Goal: Task Accomplishment & Management: Manage account settings

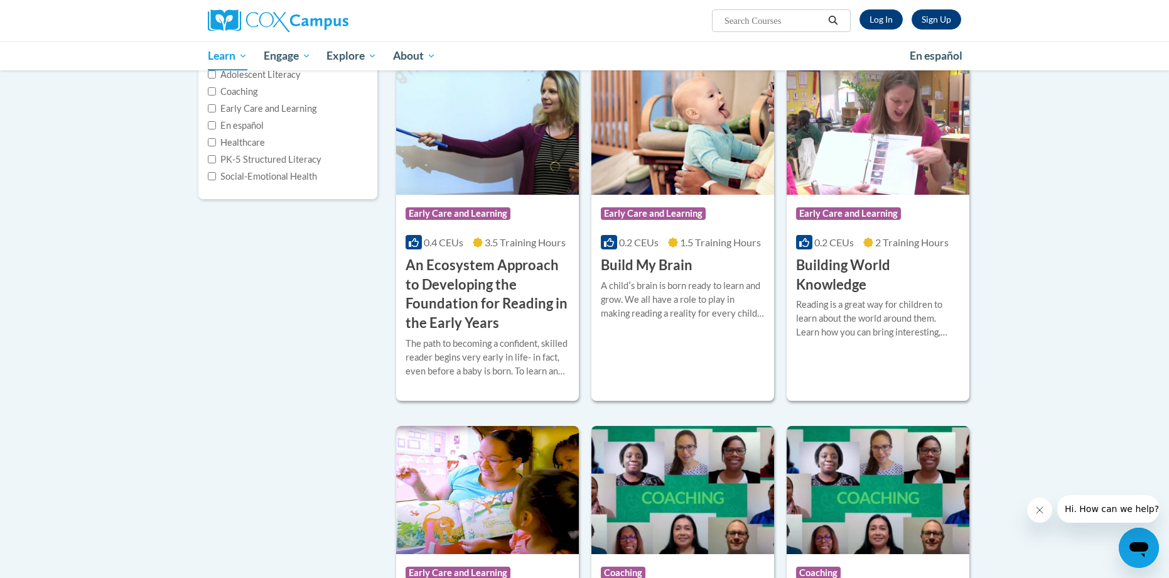
scroll to position [183, 0]
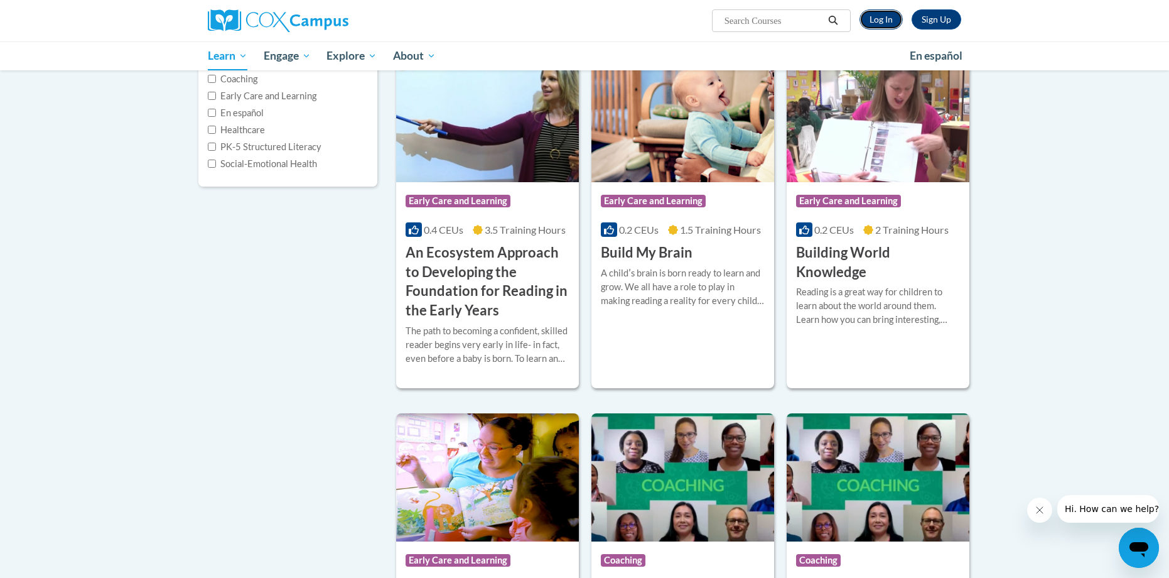
click at [891, 23] on link "Log In" at bounding box center [881, 19] width 43 height 20
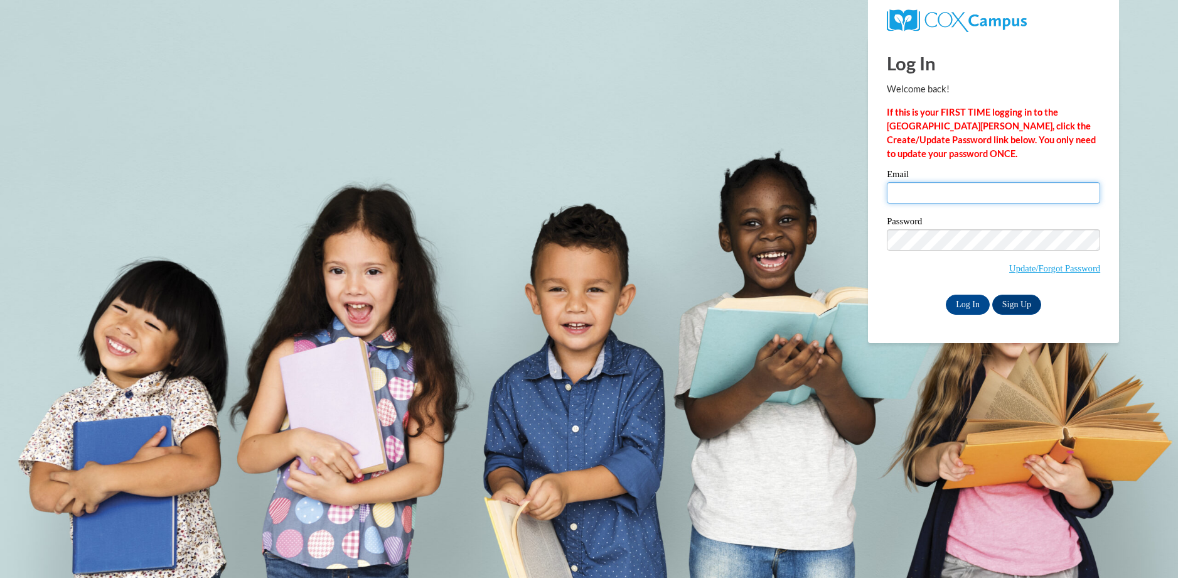
click at [957, 194] on input "Email" at bounding box center [993, 192] width 213 height 21
type input "shayna.toyama@k12.hi.us"
click at [887, 210] on div "Email shayna.toyama@k12.hi.us" at bounding box center [993, 191] width 213 height 43
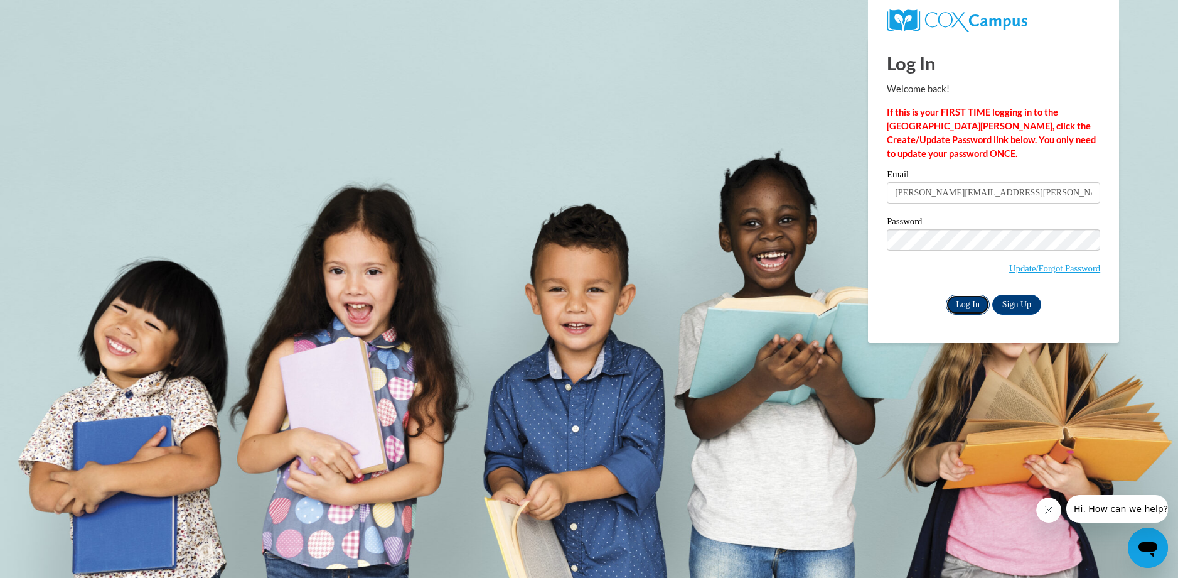
click at [971, 308] on input "Log In" at bounding box center [968, 304] width 44 height 20
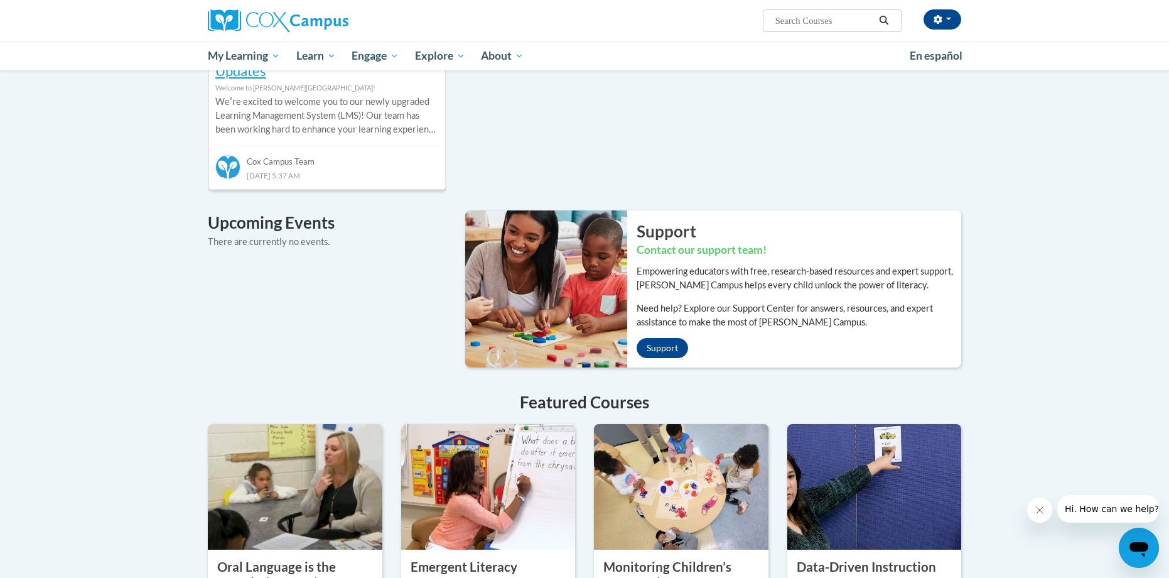
scroll to position [244, 0]
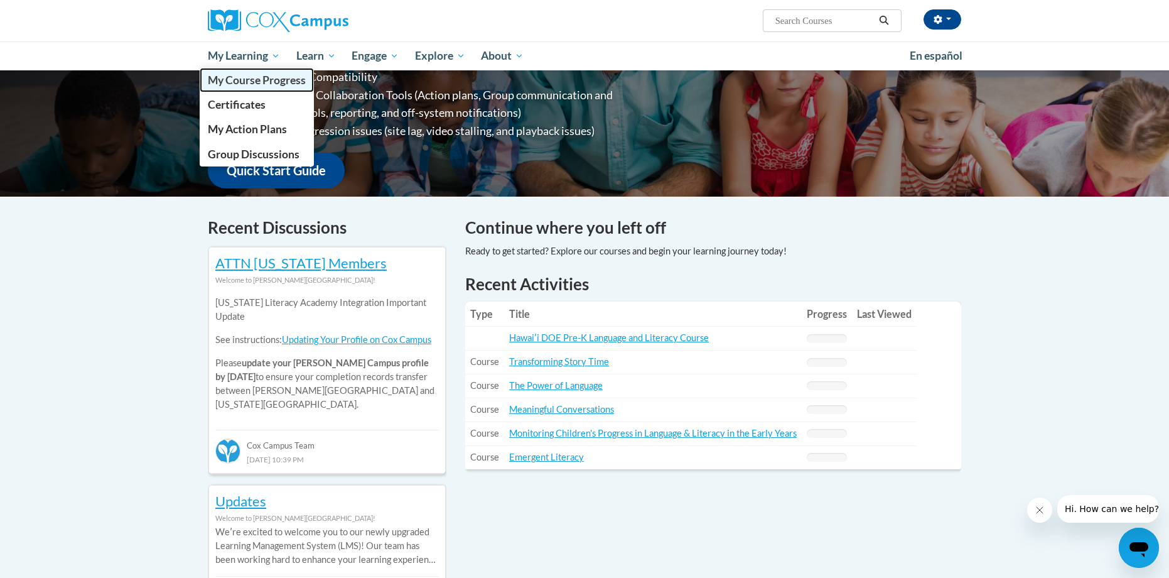
click at [244, 82] on span "My Course Progress" at bounding box center [257, 79] width 98 height 13
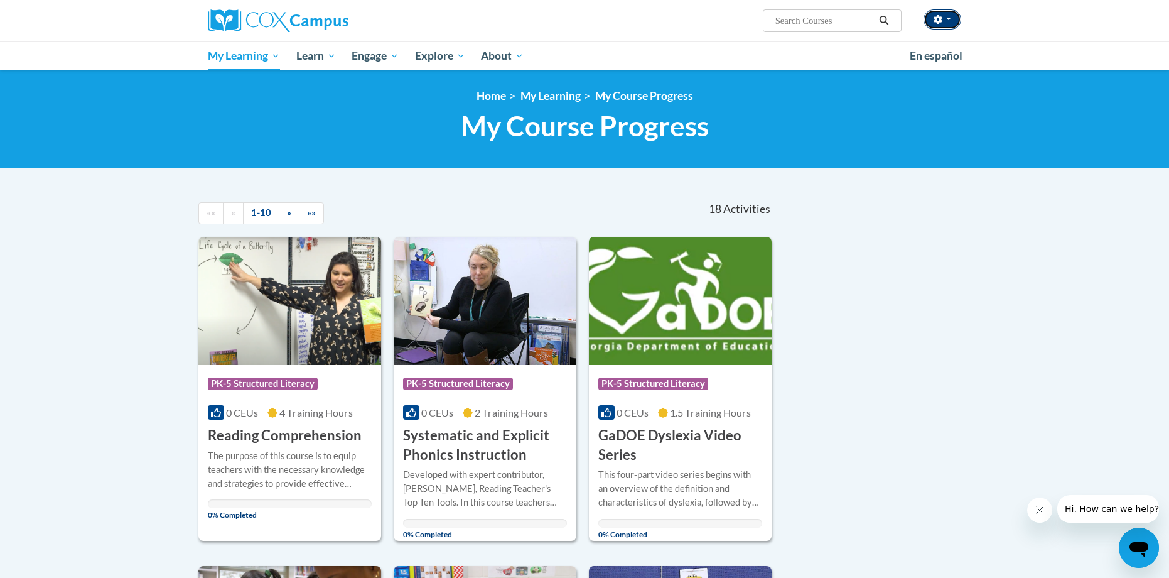
click at [931, 16] on button "button" at bounding box center [943, 19] width 38 height 20
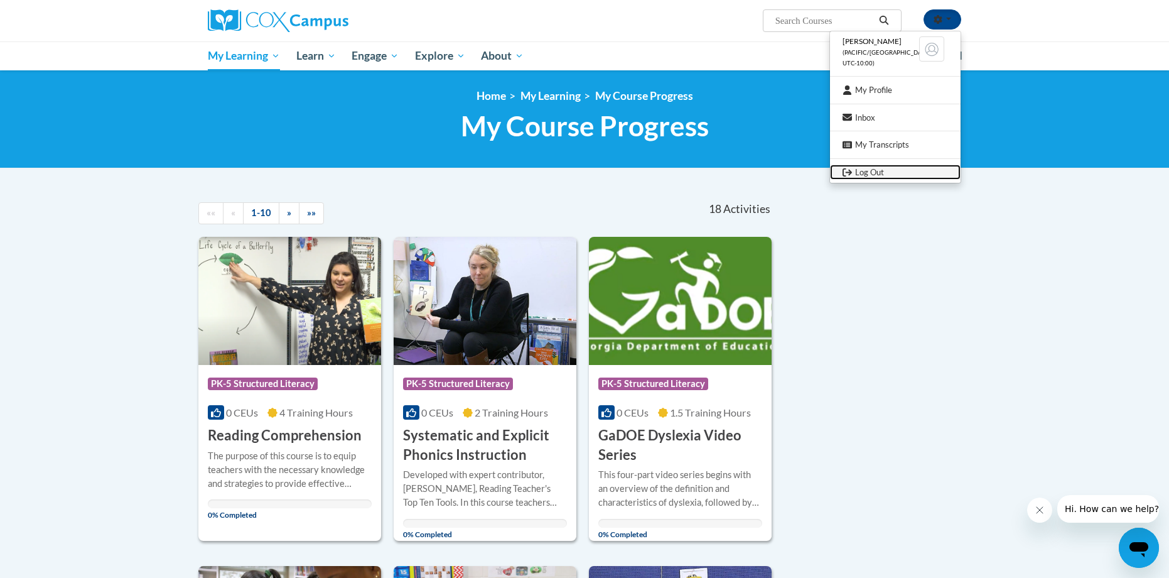
click at [868, 170] on link "Log Out" at bounding box center [895, 172] width 131 height 16
